Goal: Task Accomplishment & Management: Manage account settings

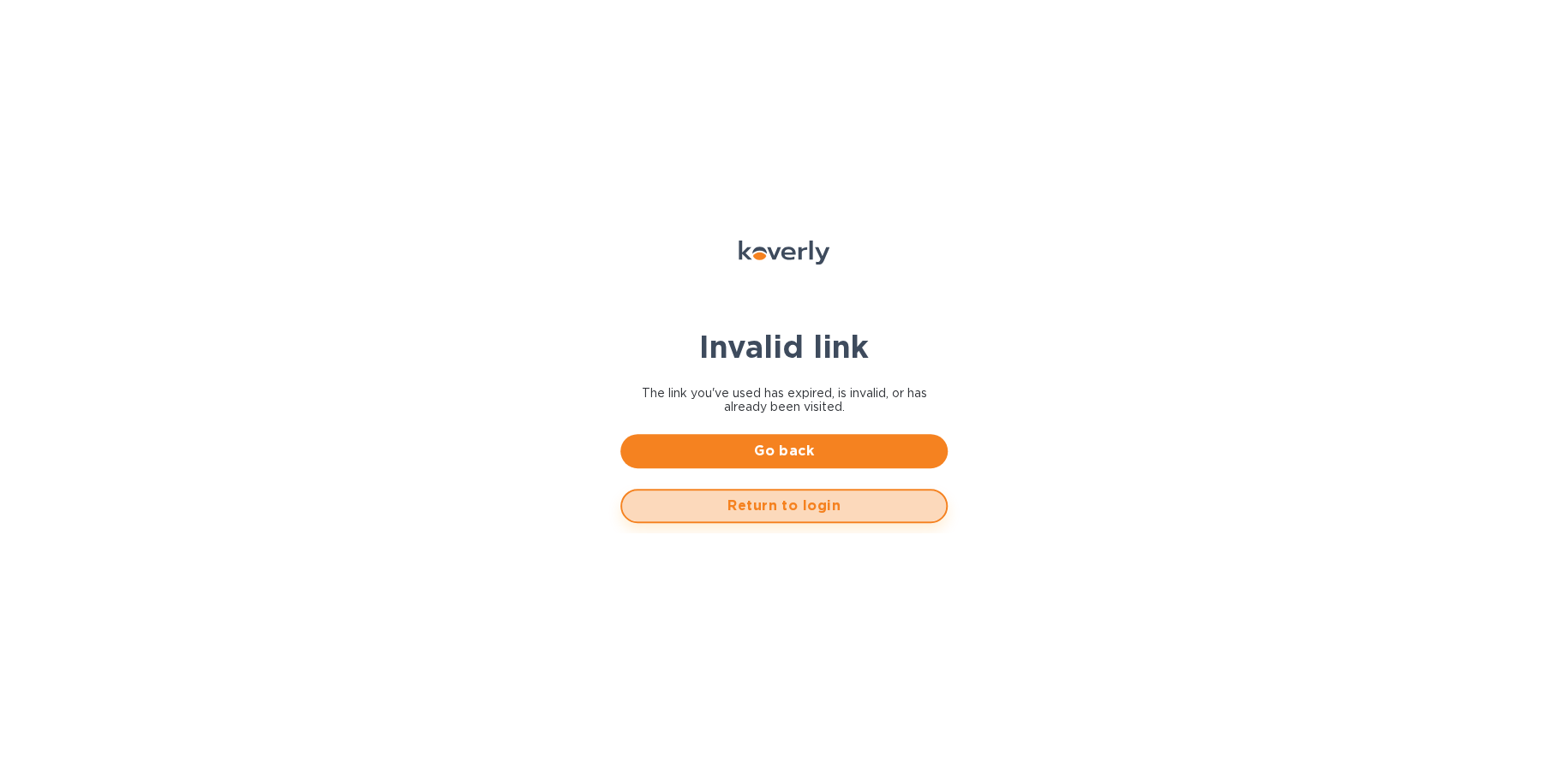
click at [780, 512] on span "Return to login" at bounding box center [784, 505] width 297 height 21
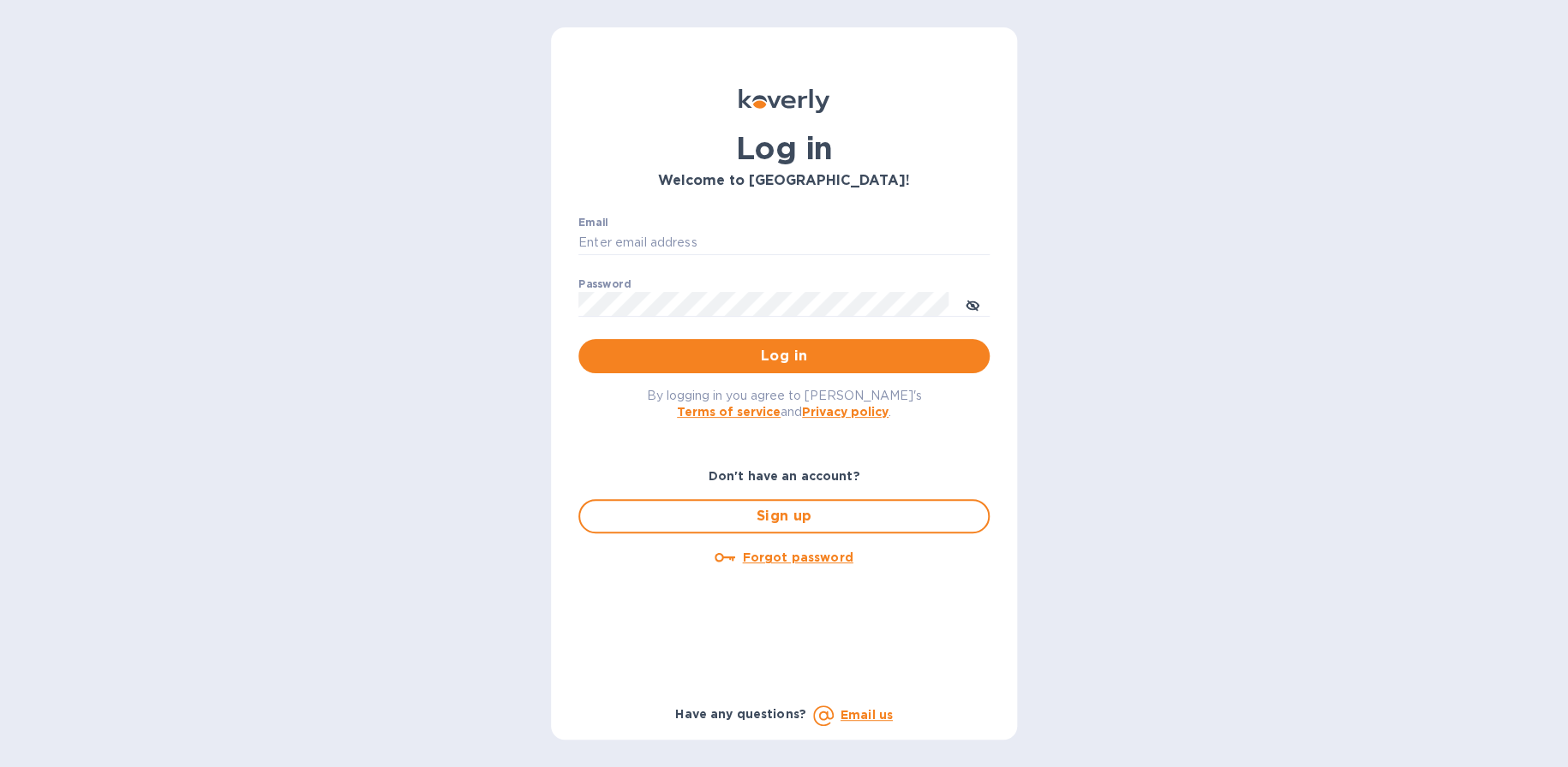
type input "[EMAIL_ADDRESS][DOMAIN_NAME]"
